Goal: Navigation & Orientation: Find specific page/section

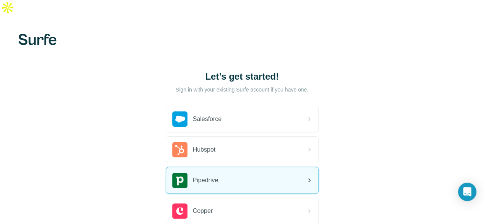
click at [305, 176] on icon at bounding box center [309, 180] width 9 height 9
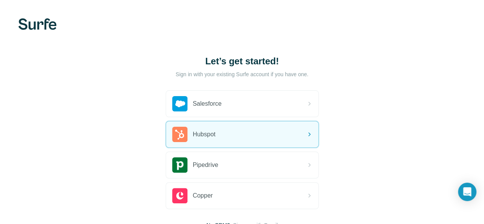
scroll to position [59, 0]
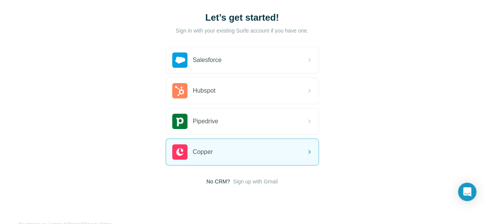
click at [206, 178] on span "No CRM?" at bounding box center [217, 182] width 23 height 8
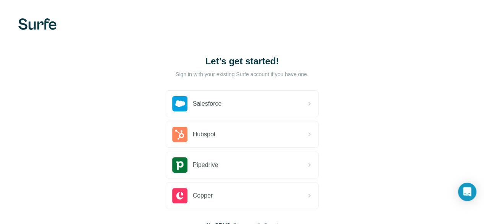
scroll to position [59, 0]
